Goal: Transaction & Acquisition: Purchase product/service

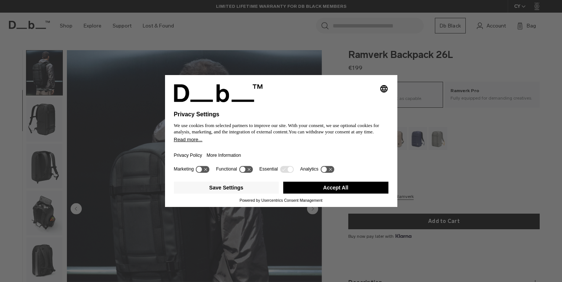
click at [347, 194] on button "Accept All" at bounding box center [335, 188] width 105 height 12
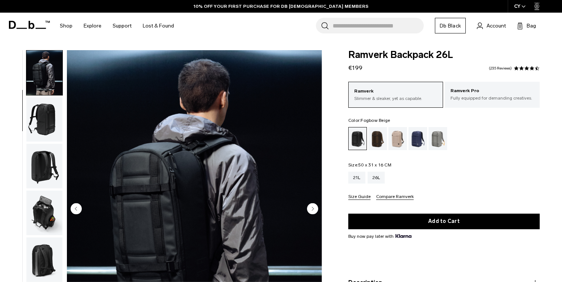
click at [394, 142] on div "Fogbow Beige" at bounding box center [398, 138] width 19 height 23
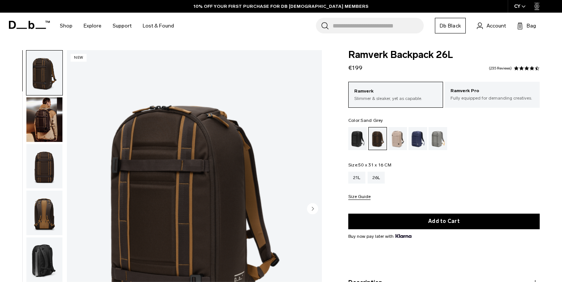
click at [432, 141] on div "Sand Grey" at bounding box center [438, 138] width 19 height 23
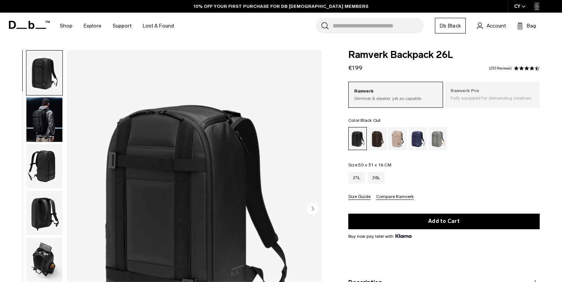
click at [476, 98] on p "Fully equipped for demanding creatives." at bounding box center [493, 98] width 84 height 7
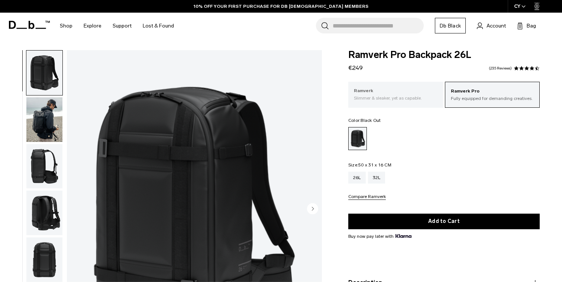
click at [408, 97] on p "Slimmer & sleaker, yet as capable." at bounding box center [396, 98] width 84 height 7
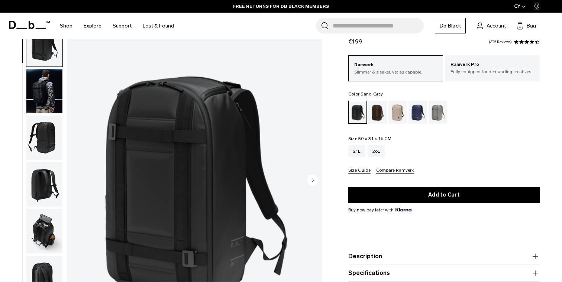
scroll to position [29, 0]
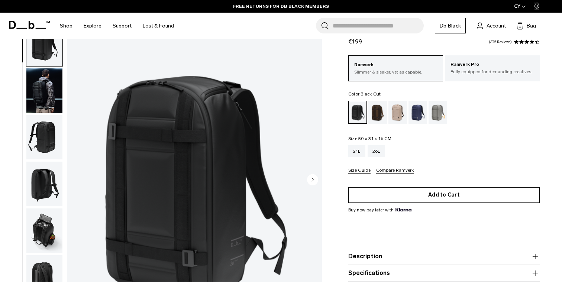
click at [428, 196] on button "Add to Cart" at bounding box center [445, 195] width 192 height 16
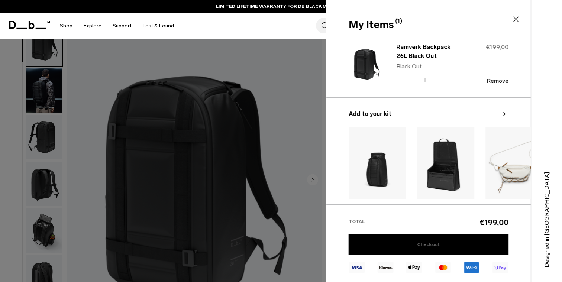
click at [441, 243] on link "Checkout" at bounding box center [429, 245] width 160 height 20
